Goal: Task Accomplishment & Management: Manage account settings

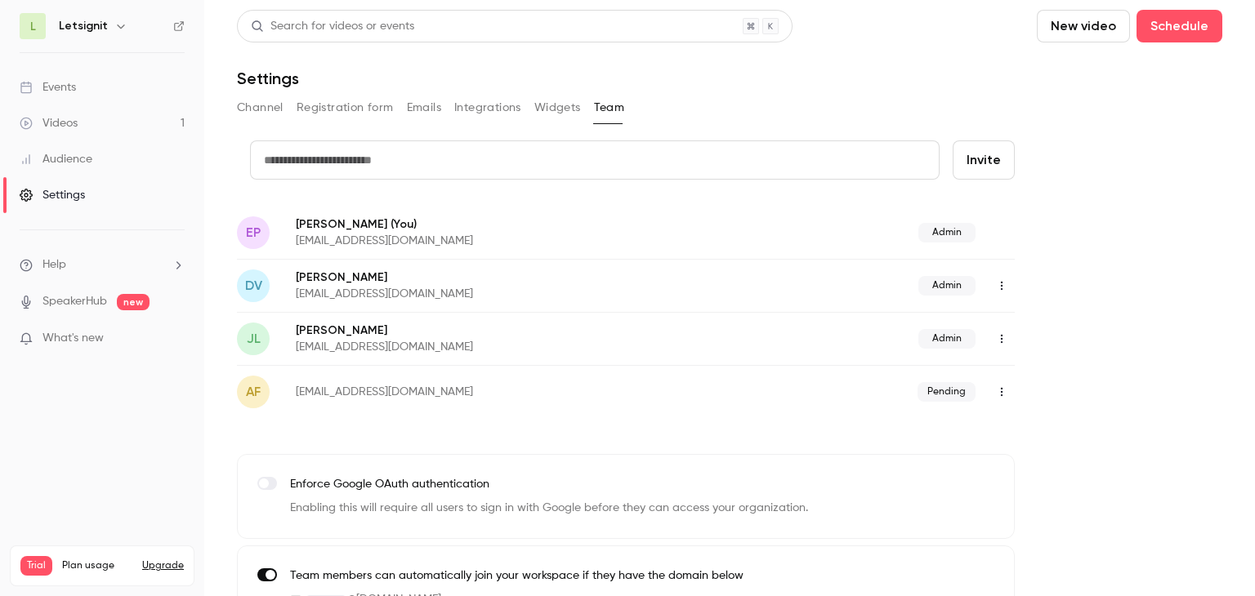
scroll to position [42, 0]
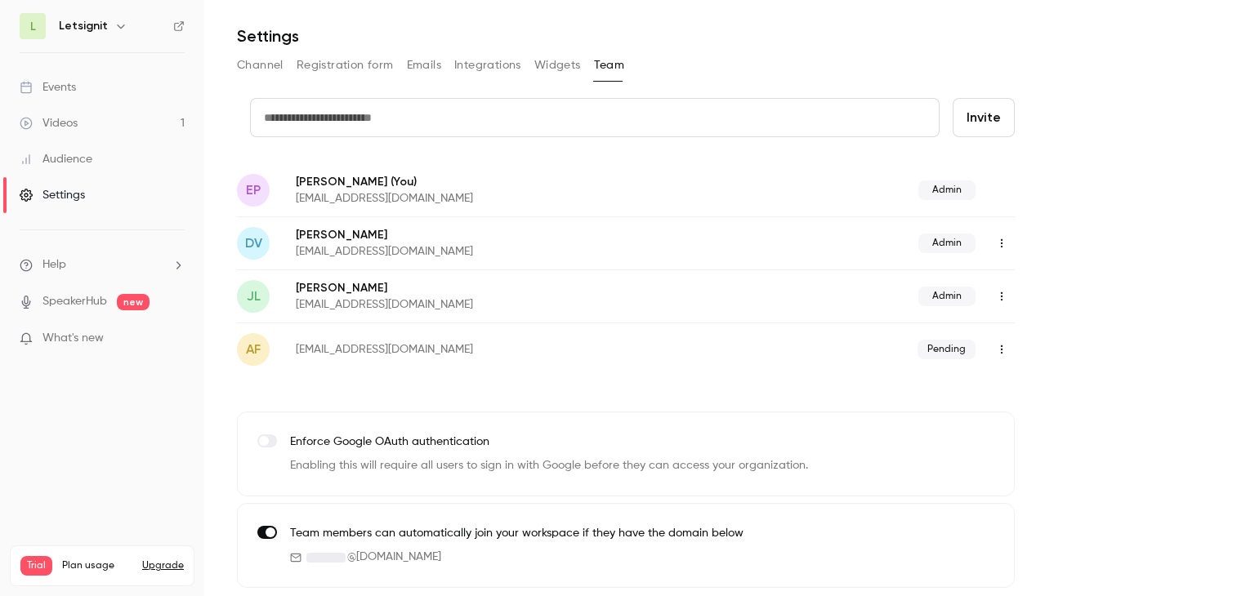
click at [157, 401] on nav "L Letsignit Events Videos 1 Audience Settings Help SpeakerHub new What's new Tr…" at bounding box center [102, 298] width 204 height 596
click at [101, 253] on ul "Help SpeakerHub new What's new" at bounding box center [102, 303] width 204 height 146
click at [101, 261] on li "Help" at bounding box center [102, 265] width 165 height 17
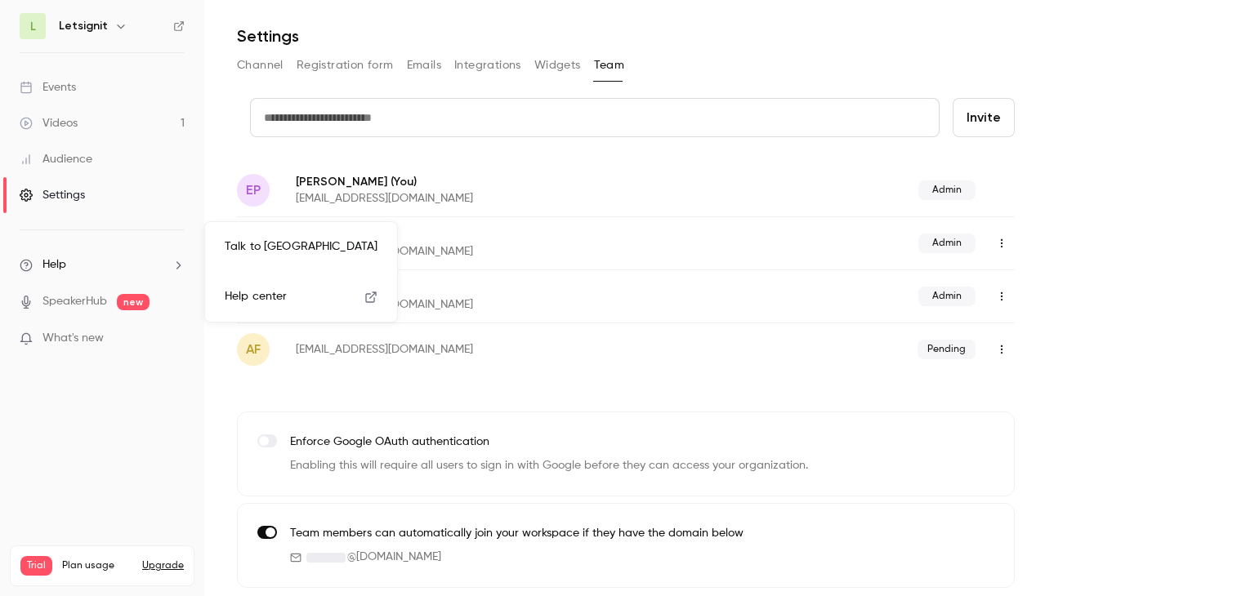
click at [114, 186] on div at bounding box center [627, 298] width 1255 height 596
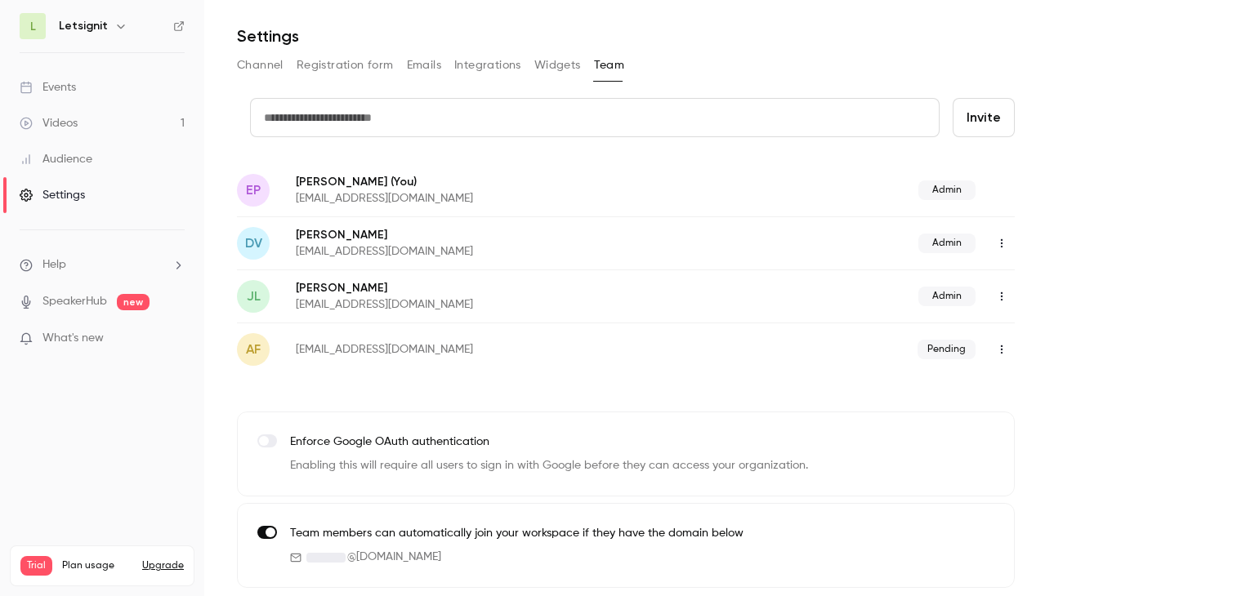
click at [98, 123] on link "Videos 1" at bounding box center [102, 123] width 204 height 36
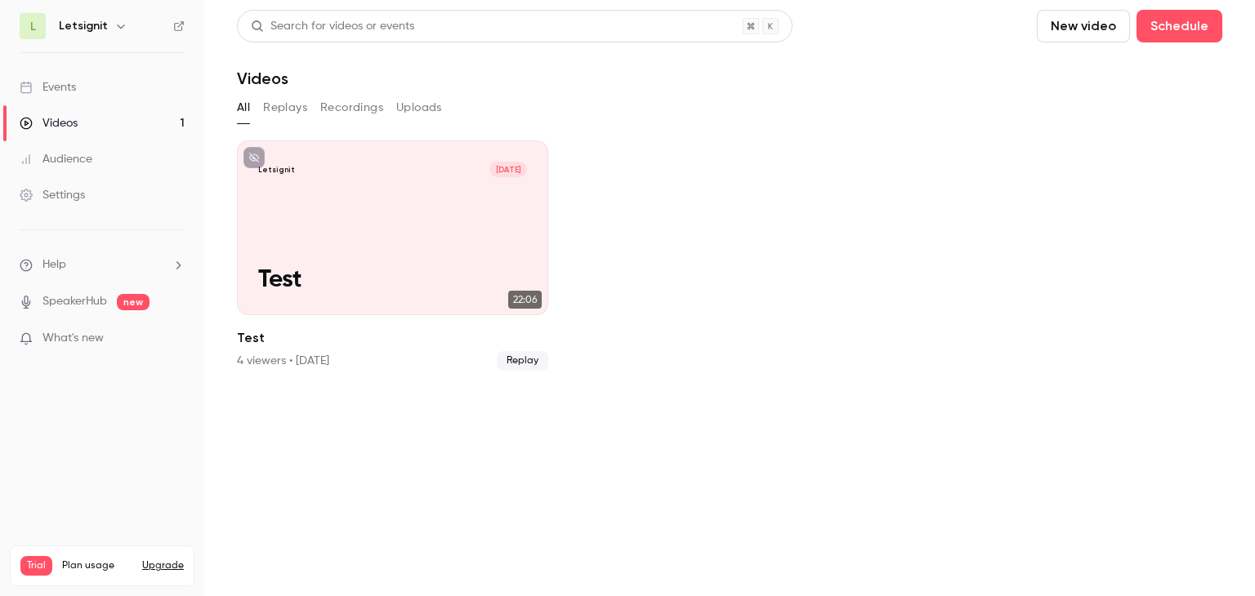
click at [98, 164] on link "Audience" at bounding box center [102, 159] width 204 height 36
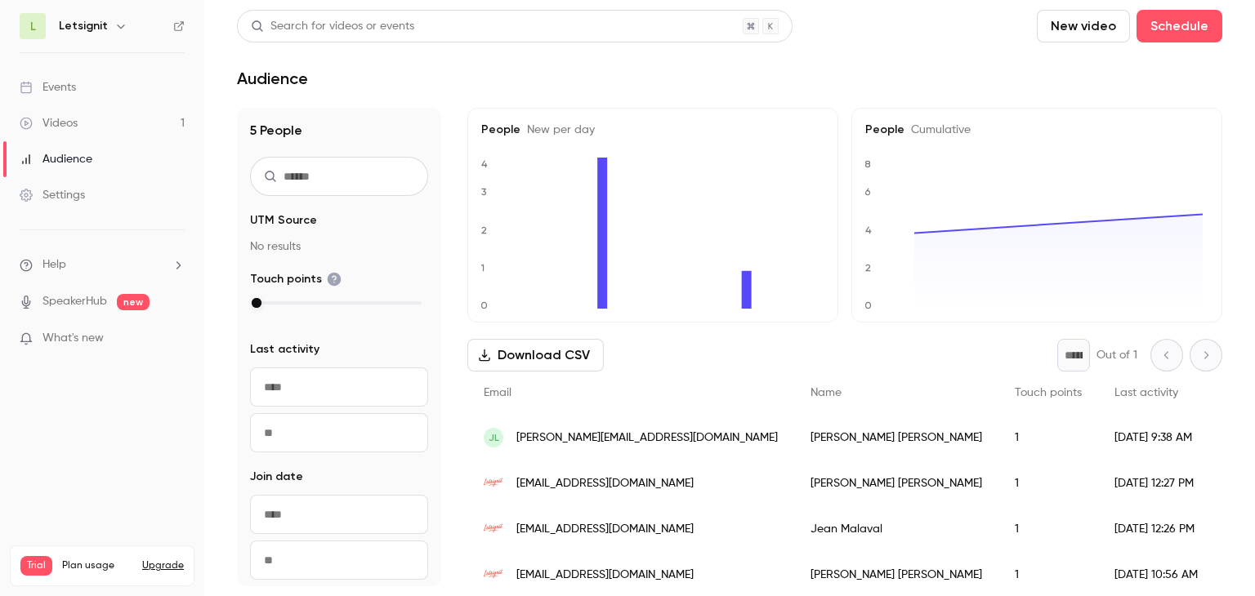
click at [177, 25] on icon at bounding box center [178, 25] width 11 height 11
click at [141, 264] on li "Help" at bounding box center [102, 265] width 165 height 17
click at [265, 300] on span "Help center" at bounding box center [256, 296] width 62 height 17
click at [95, 194] on link "Settings" at bounding box center [102, 195] width 204 height 36
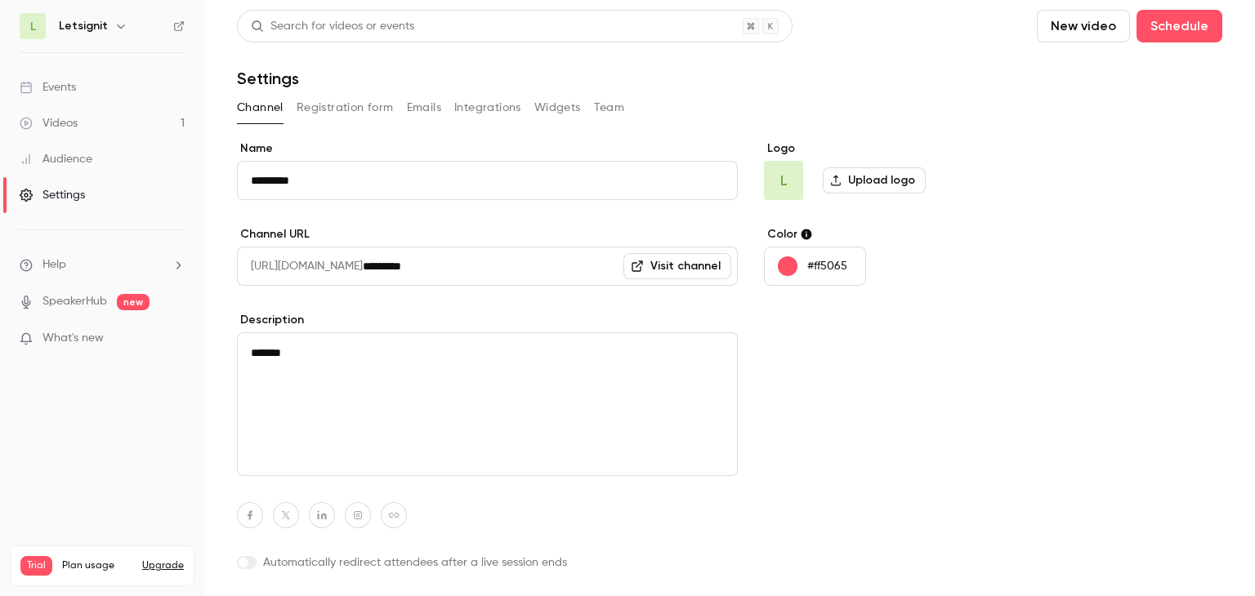
click at [121, 129] on link "Videos 1" at bounding box center [102, 123] width 204 height 36
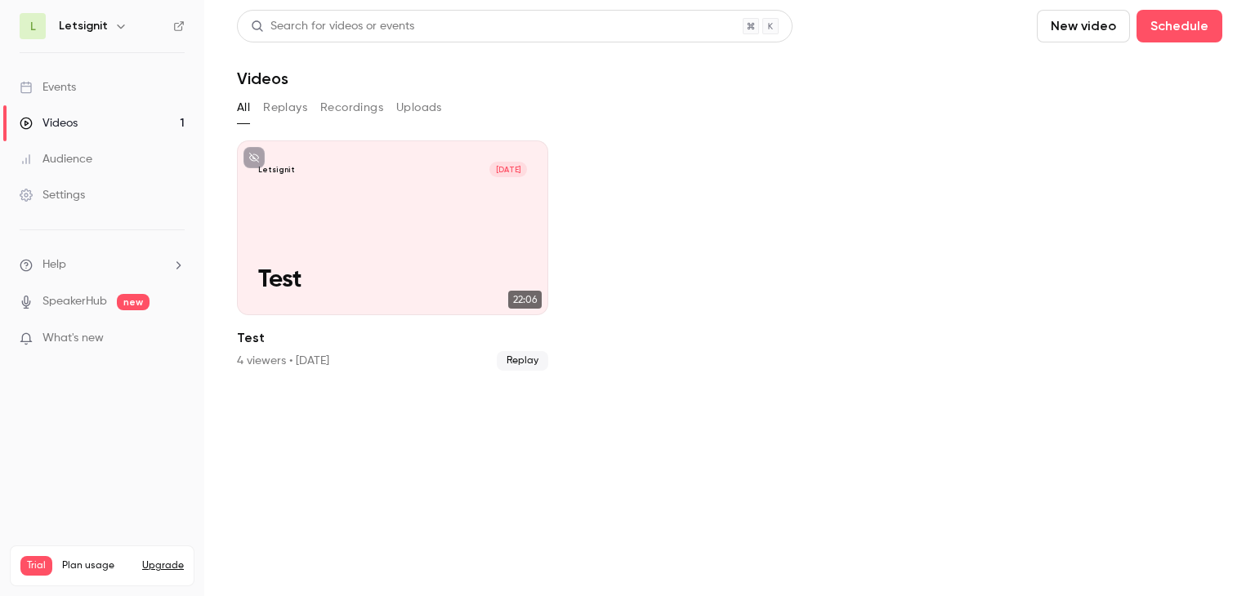
click at [101, 266] on li "Help" at bounding box center [102, 265] width 165 height 17
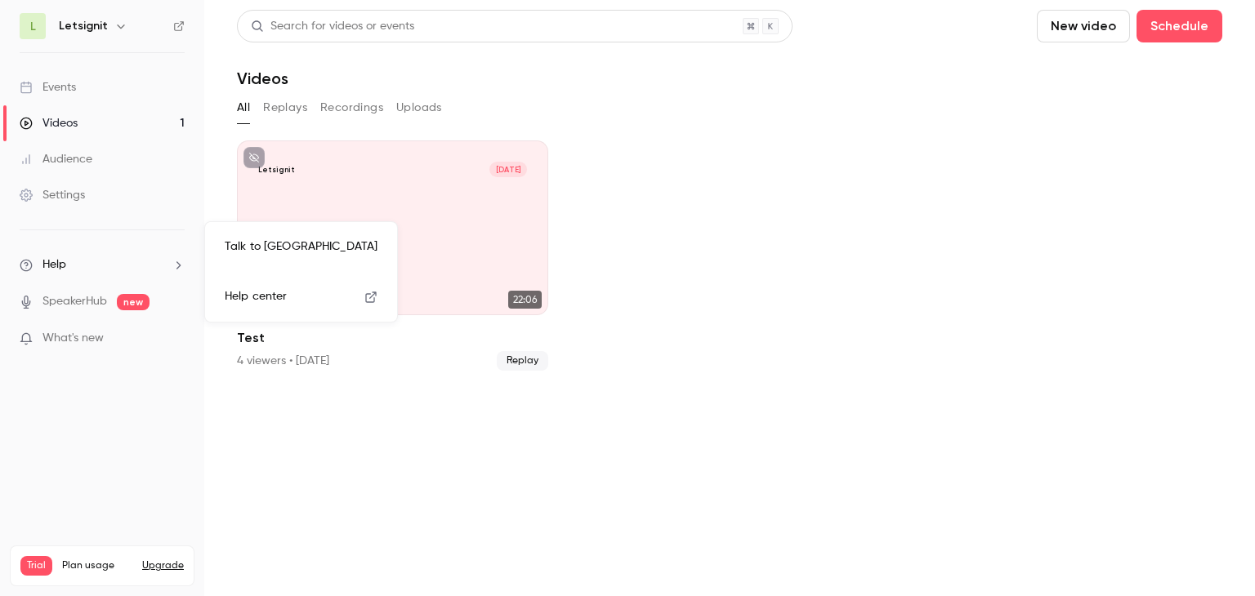
click at [104, 356] on div at bounding box center [627, 298] width 1255 height 596
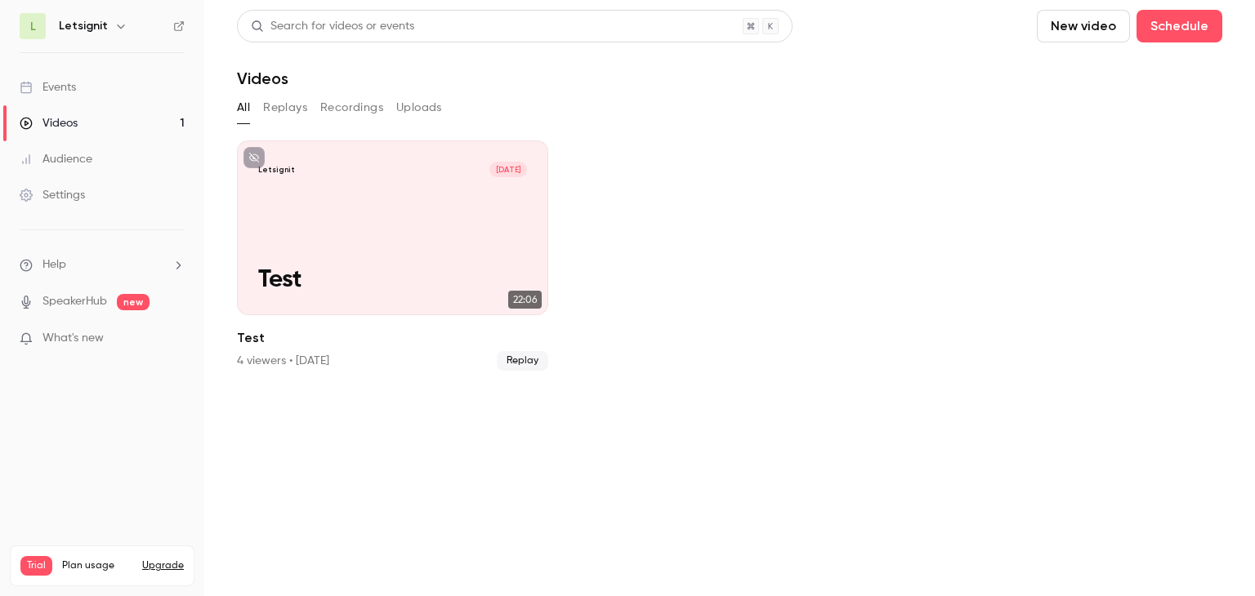
click at [92, 332] on span "What's new" at bounding box center [72, 338] width 61 height 17
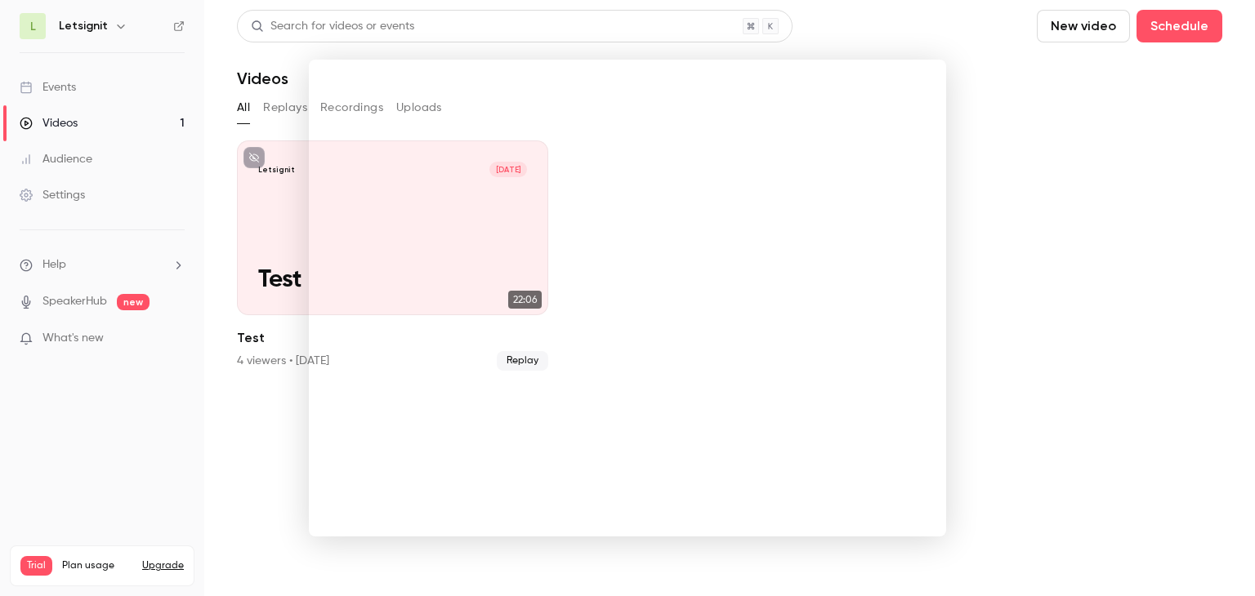
click at [956, 141] on div at bounding box center [627, 298] width 1255 height 596
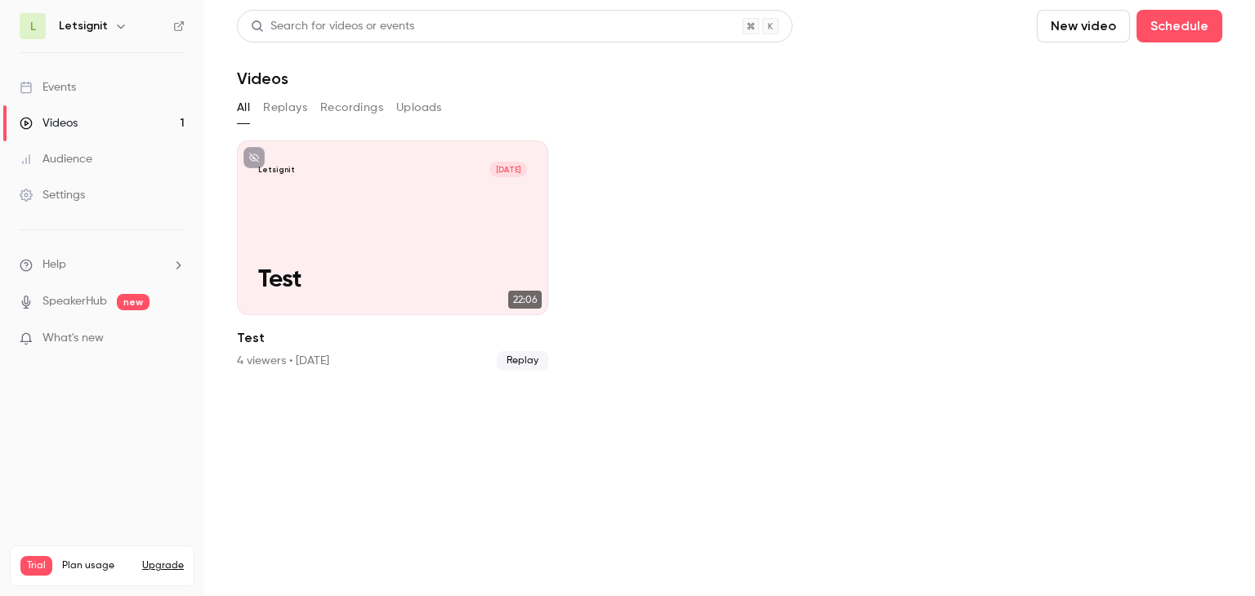
click at [89, 89] on link "Events" at bounding box center [102, 87] width 204 height 36
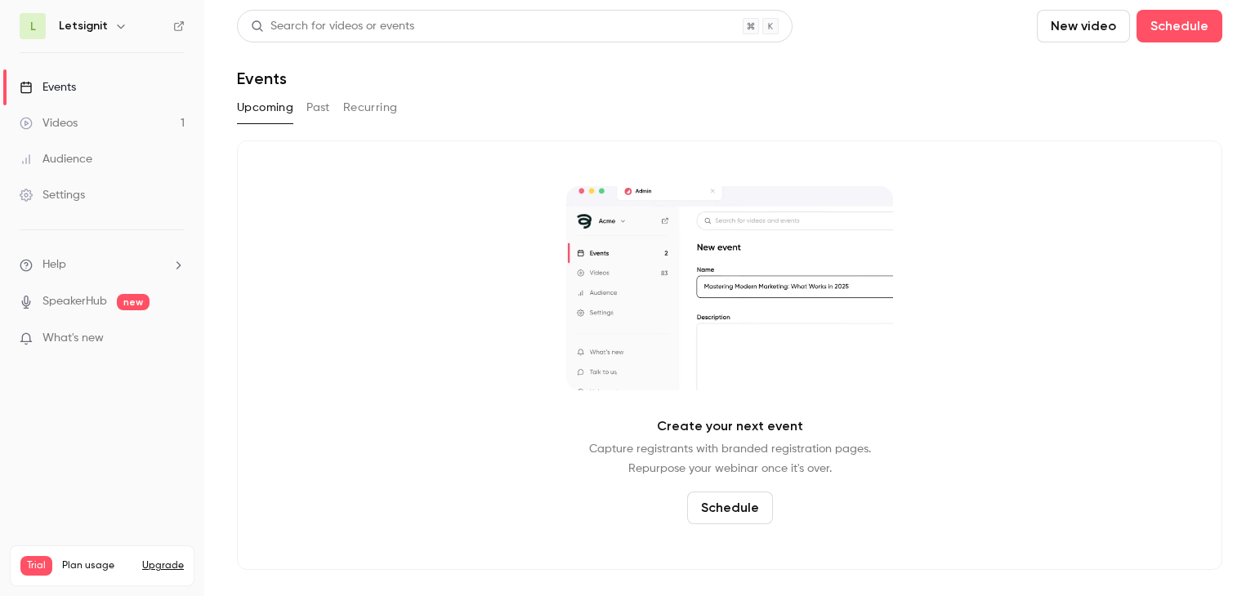
click at [77, 174] on link "Audience" at bounding box center [102, 159] width 204 height 36
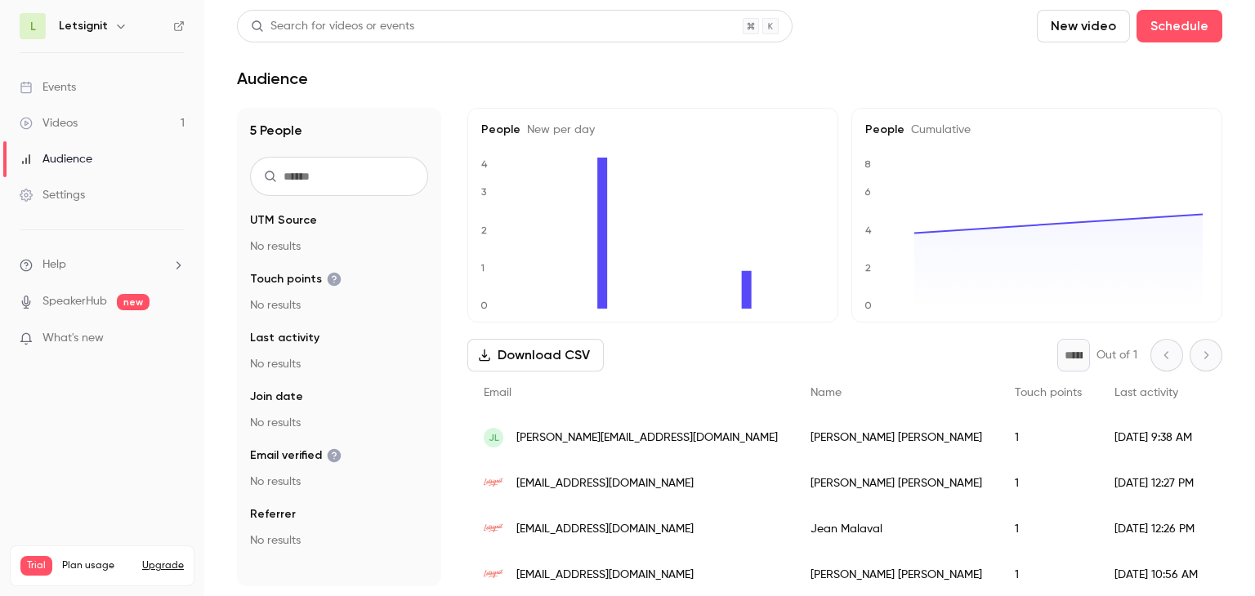
click at [78, 205] on link "Settings" at bounding box center [102, 195] width 204 height 36
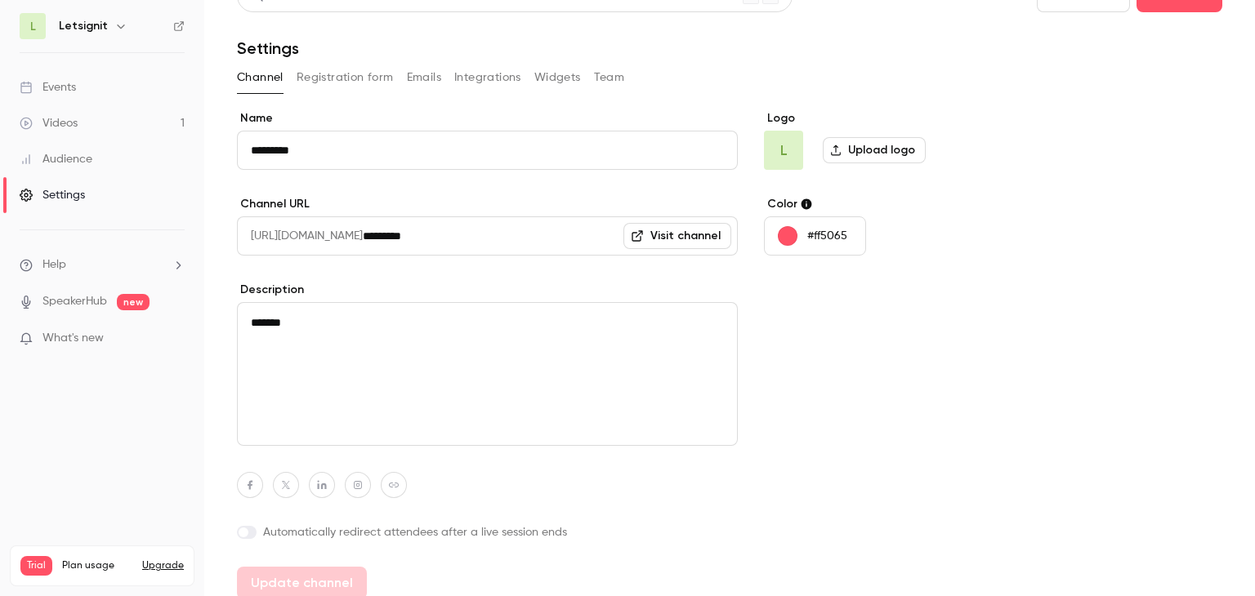
scroll to position [43, 0]
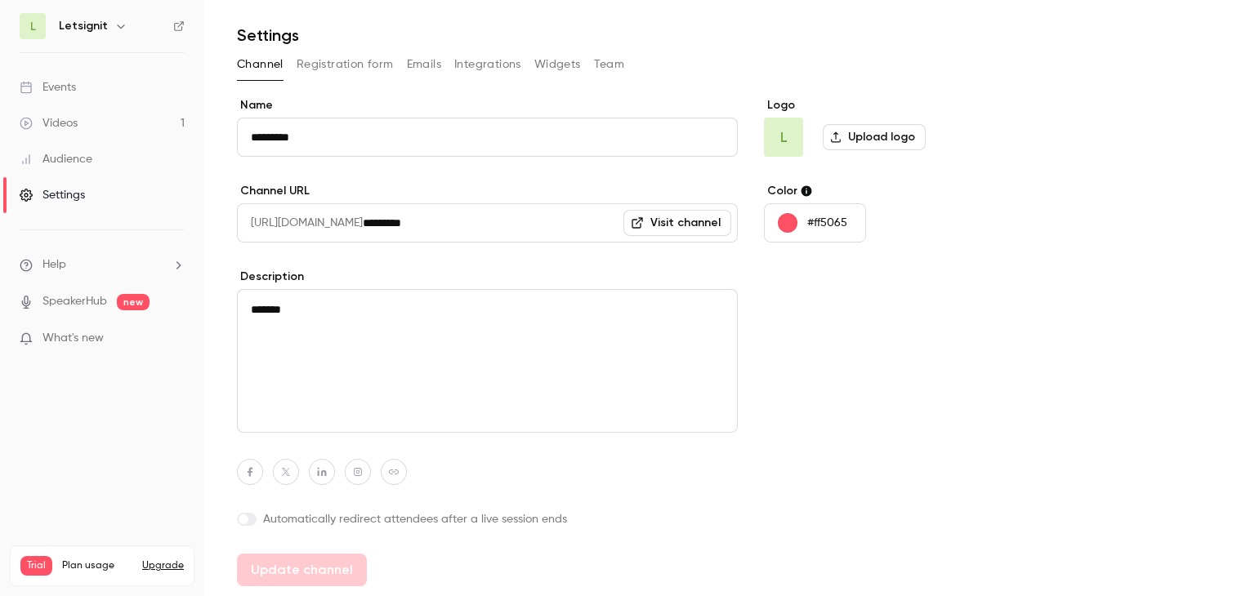
click at [683, 231] on link "Visit channel" at bounding box center [677, 223] width 108 height 26
click at [337, 60] on button "Registration form" at bounding box center [345, 64] width 97 height 26
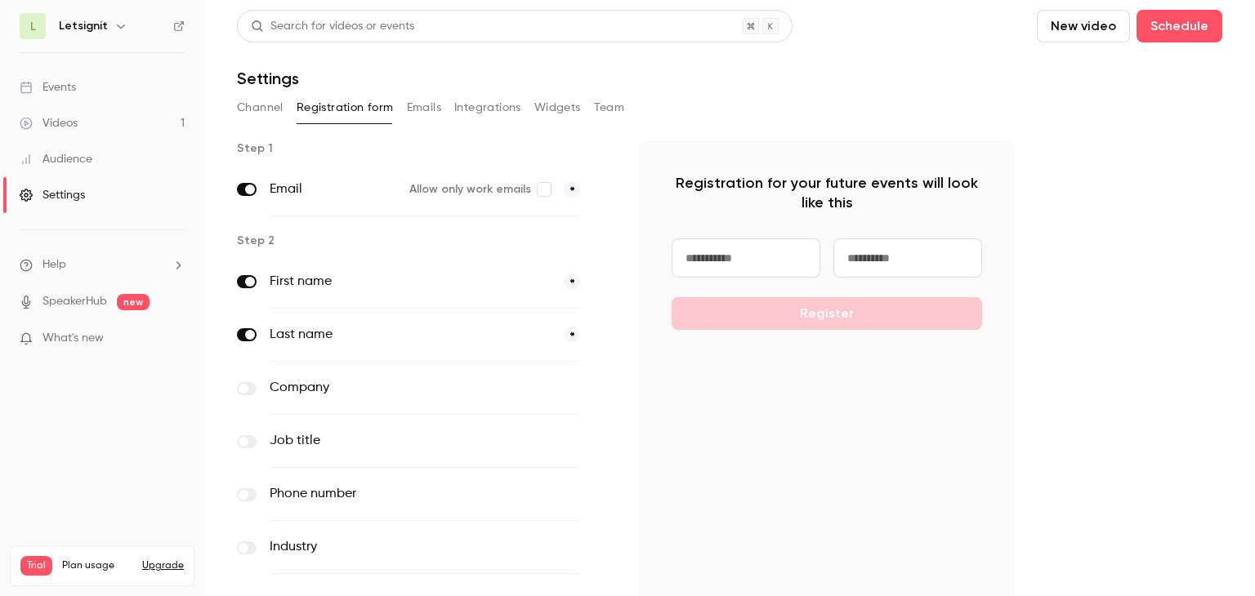
click at [424, 107] on button "Emails" at bounding box center [424, 108] width 34 height 26
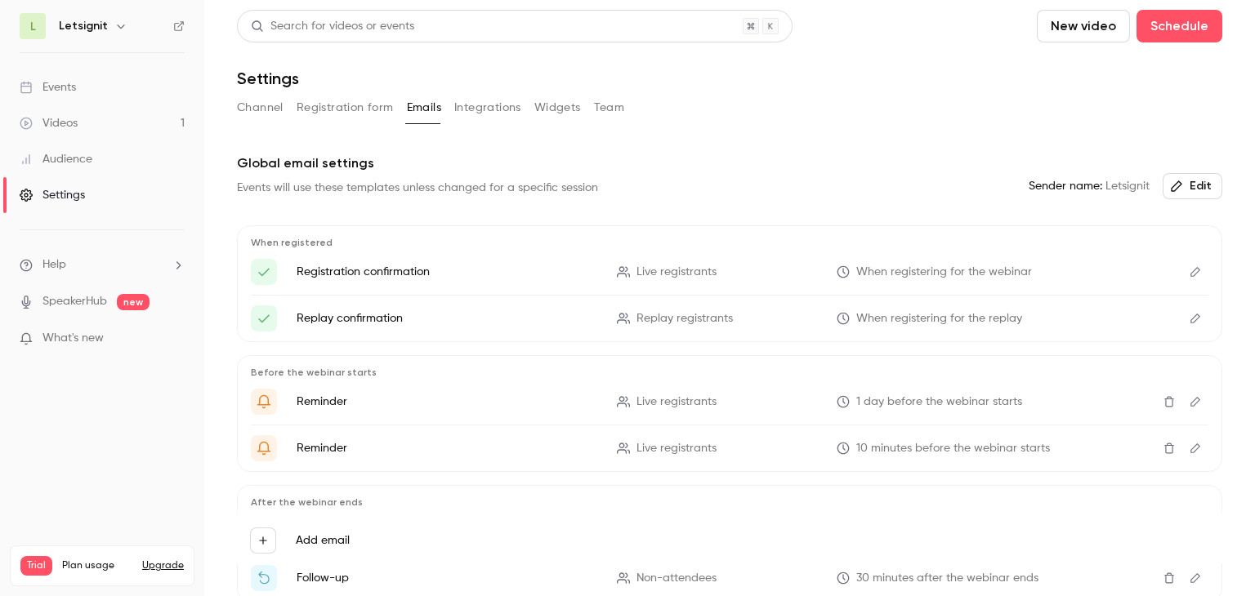
drag, startPoint x: 474, startPoint y: 112, endPoint x: 490, endPoint y: 109, distance: 16.7
click at [474, 111] on button "Integrations" at bounding box center [487, 108] width 67 height 26
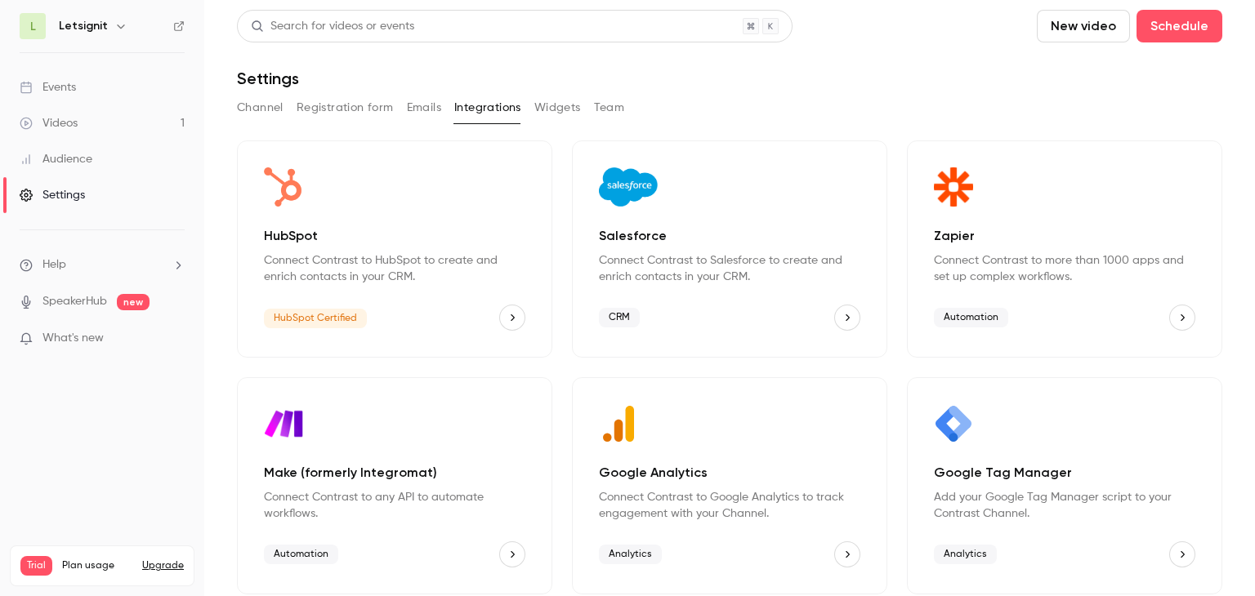
click at [531, 109] on div "Channel Registration form Emails Integrations Widgets Team" at bounding box center [729, 108] width 985 height 26
click at [585, 107] on div "Channel Registration form Emails Integrations Widgets Team" at bounding box center [729, 108] width 985 height 26
click at [562, 106] on button "Widgets" at bounding box center [557, 108] width 47 height 26
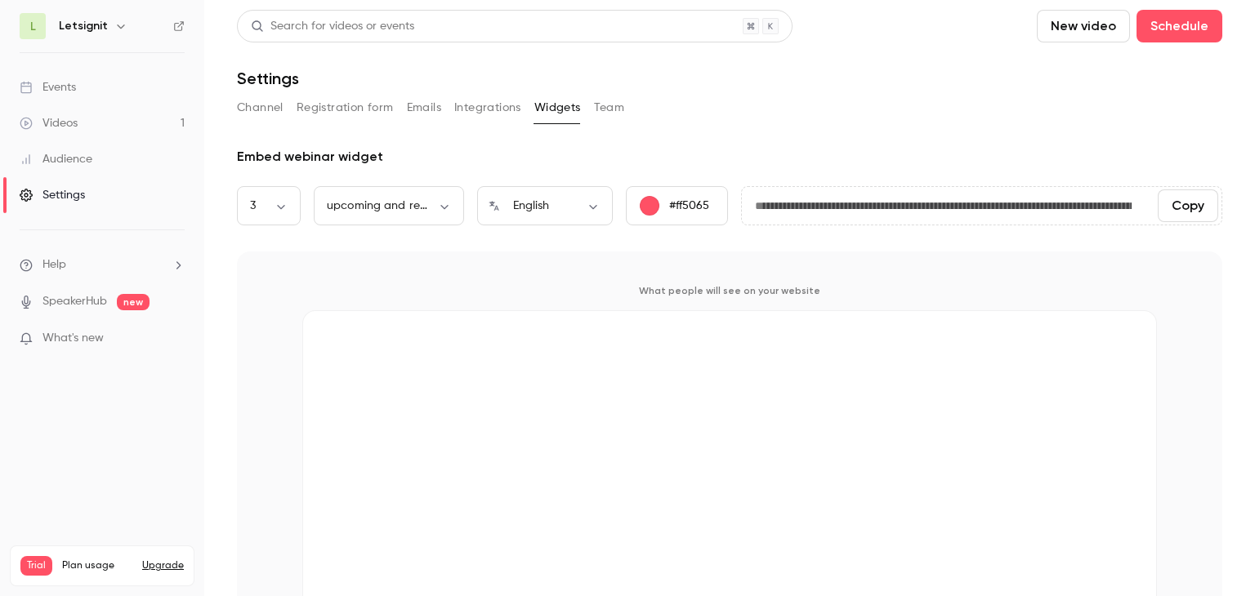
click at [610, 109] on button "Team" at bounding box center [609, 108] width 31 height 26
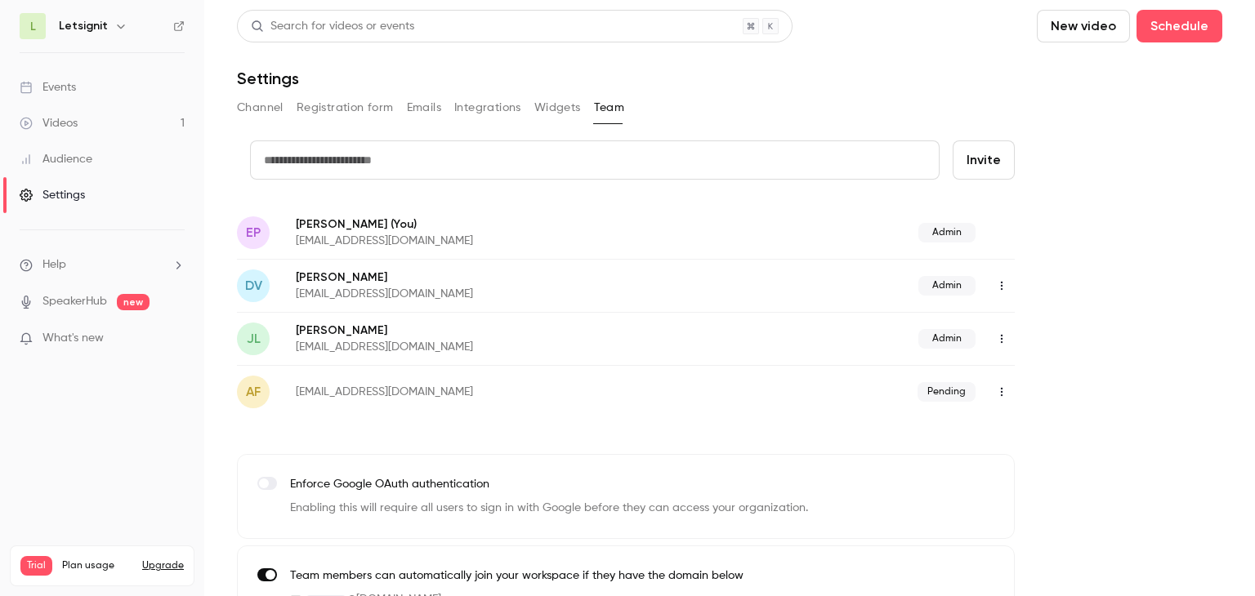
click at [556, 120] on button "Widgets" at bounding box center [557, 108] width 47 height 26
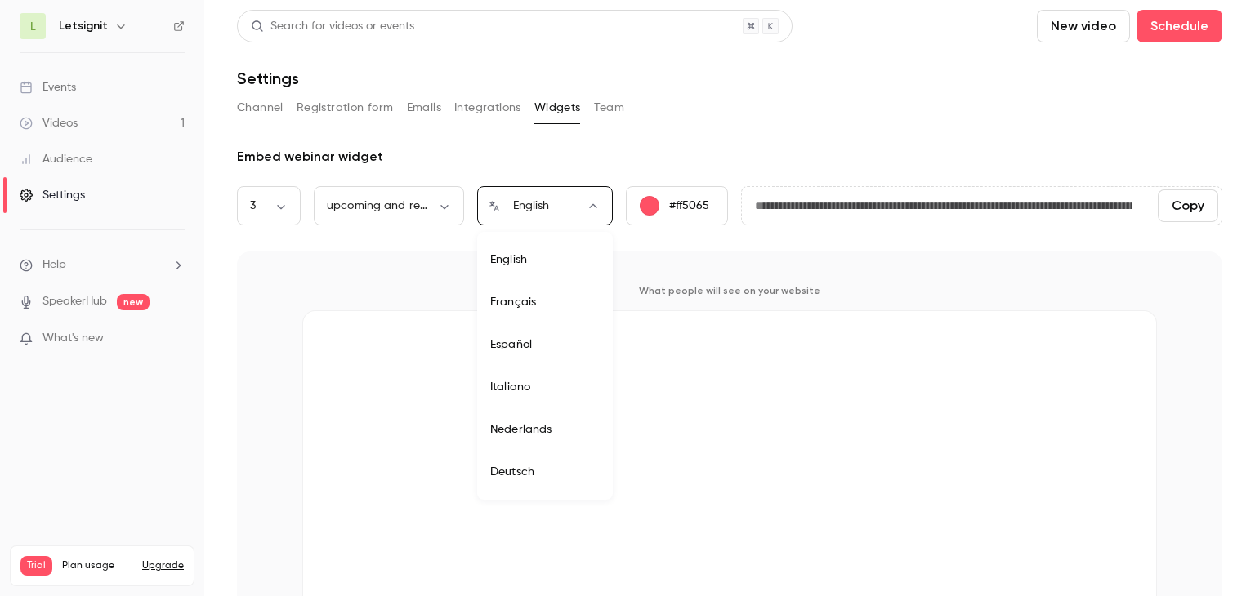
click at [598, 213] on body "**********" at bounding box center [627, 298] width 1255 height 596
click at [542, 304] on li "Français" at bounding box center [545, 302] width 136 height 42
type input "**"
type input "**********"
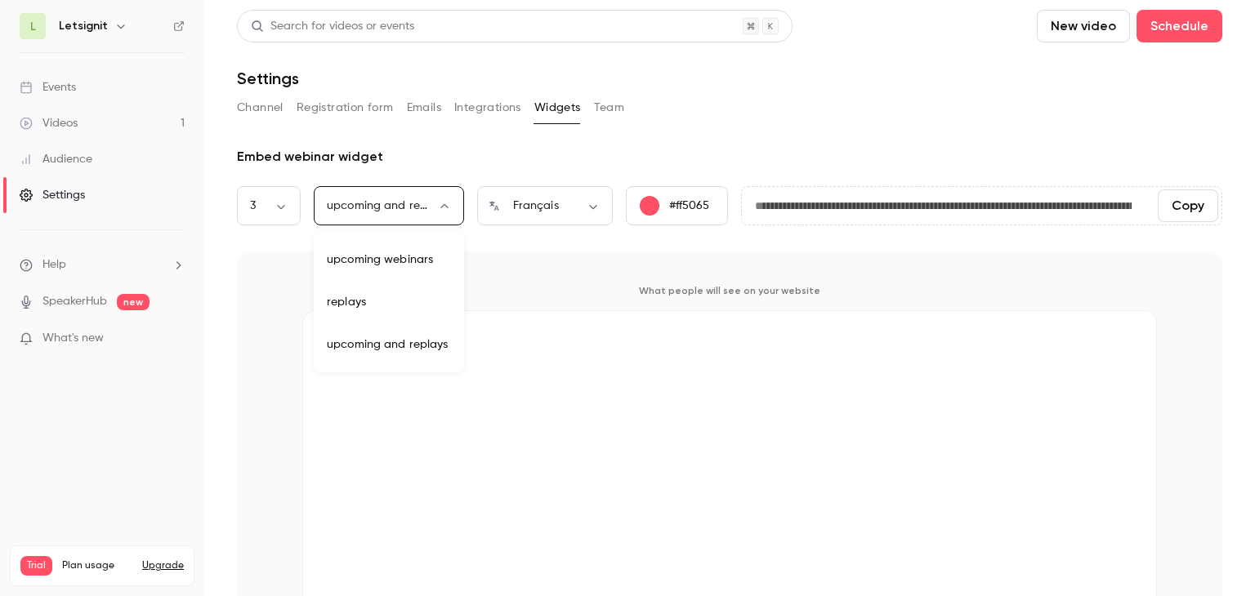
click at [439, 206] on body "**********" at bounding box center [627, 298] width 1255 height 596
click at [469, 154] on div at bounding box center [627, 298] width 1255 height 596
click at [257, 100] on button "Channel" at bounding box center [260, 108] width 47 height 26
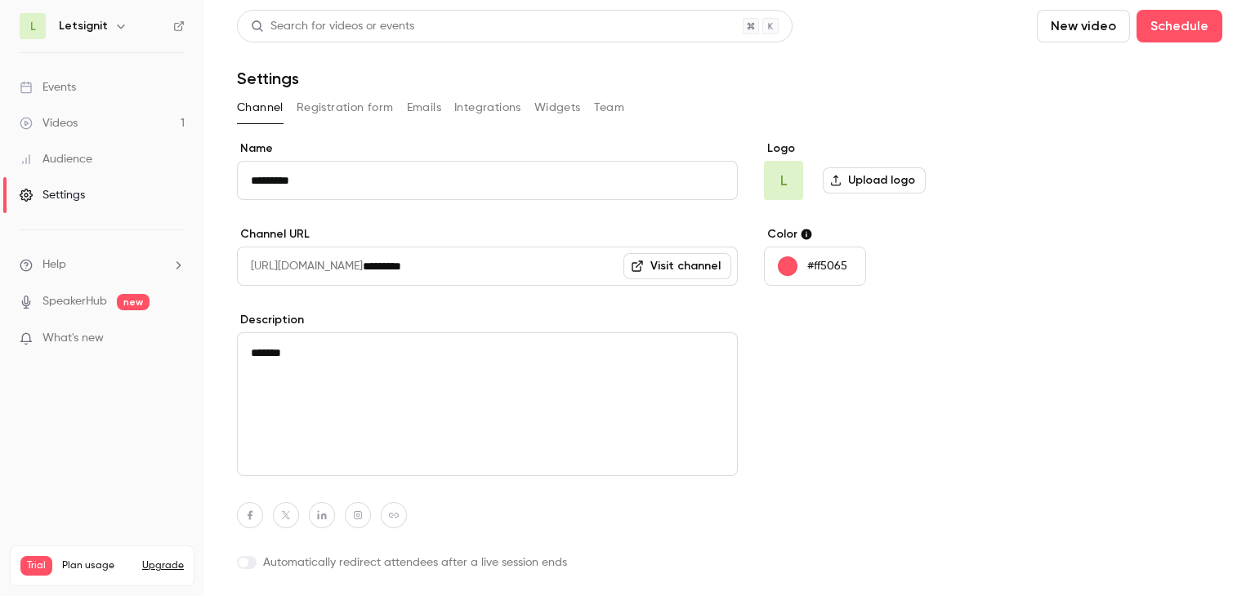
click at [77, 435] on nav "L Letsignit Events Videos 1 Audience Settings Help SpeakerHub new What's new Tr…" at bounding box center [102, 298] width 204 height 596
click at [601, 102] on button "Team" at bounding box center [609, 108] width 31 height 26
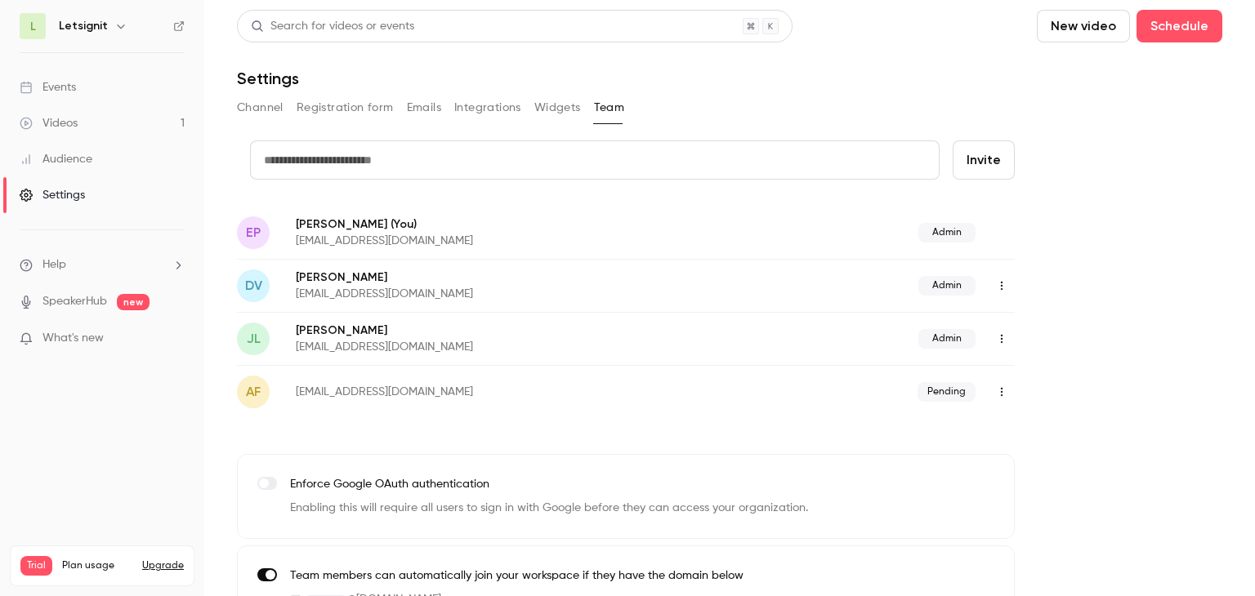
click at [271, 106] on button "Channel" at bounding box center [260, 108] width 47 height 26
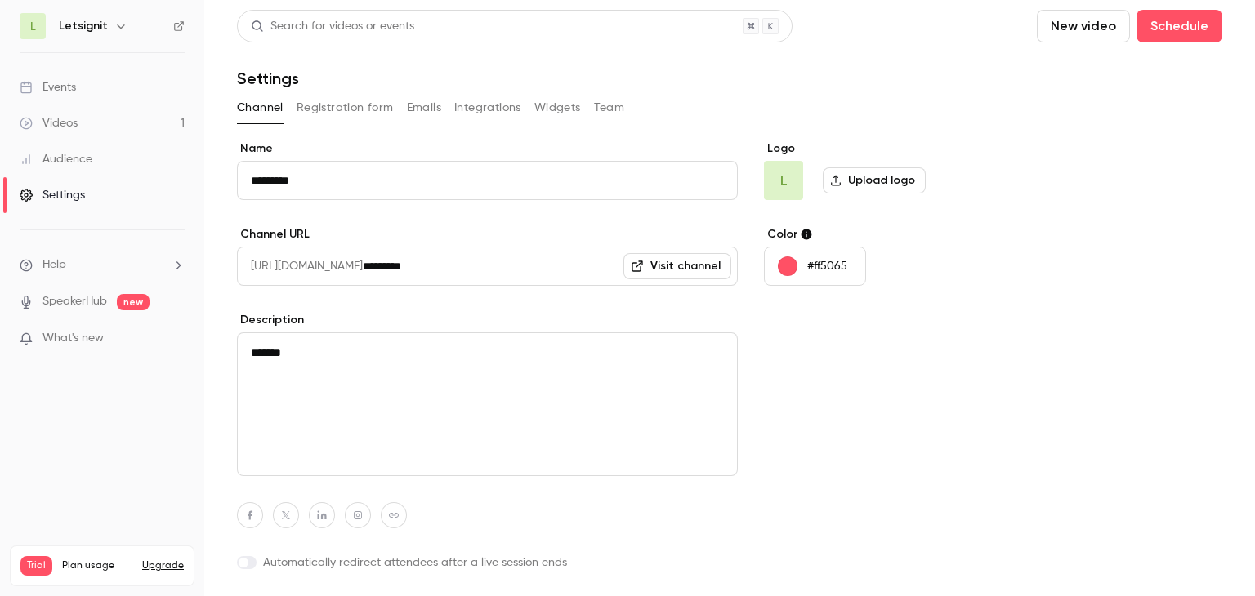
drag, startPoint x: 16, startPoint y: 442, endPoint x: 630, endPoint y: 29, distance: 739.3
click at [17, 442] on nav "L Letsignit Events Videos 1 Audience Settings Help SpeakerHub new What's new Tr…" at bounding box center [102, 298] width 204 height 596
